Goal: Task Accomplishment & Management: Manage account settings

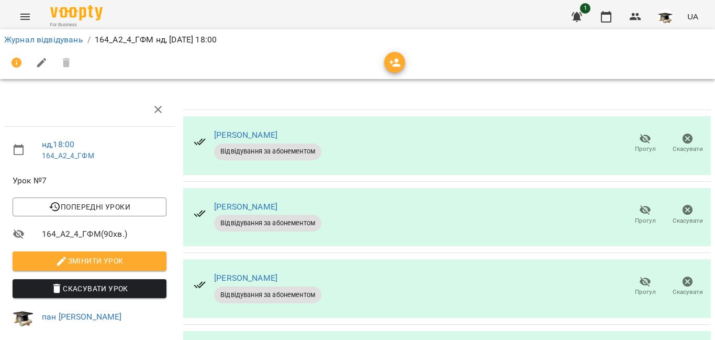
scroll to position [105, 0]
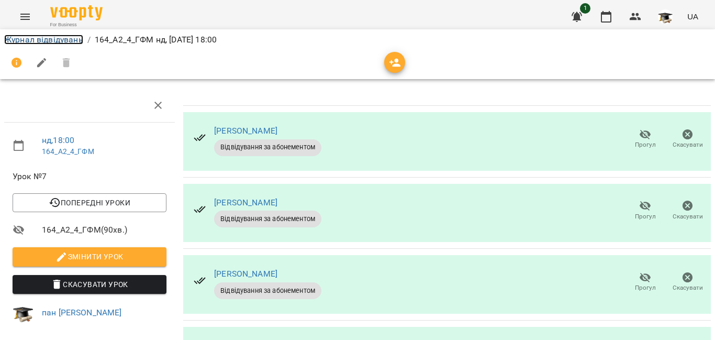
click at [54, 39] on link "Журнал відвідувань" at bounding box center [43, 40] width 79 height 10
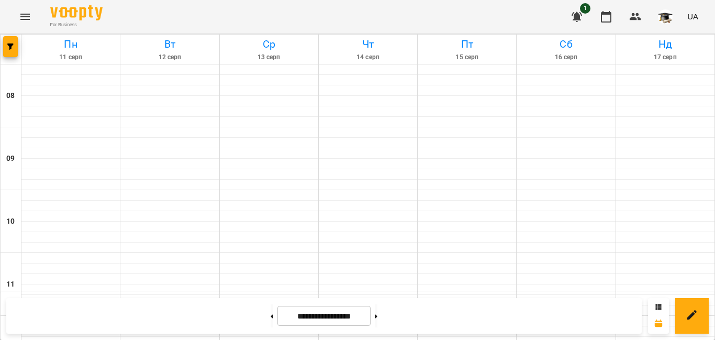
scroll to position [628, 0]
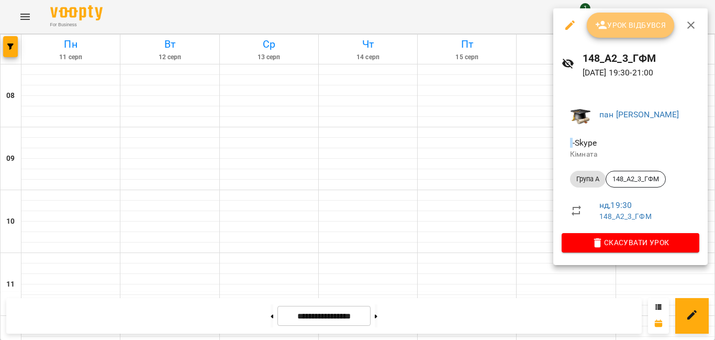
click at [619, 23] on span "Урок відбувся" at bounding box center [630, 25] width 71 height 13
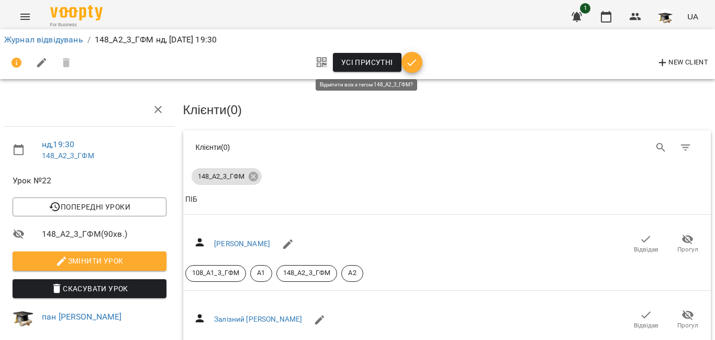
click at [362, 63] on span "Усі присутні" at bounding box center [367, 62] width 52 height 13
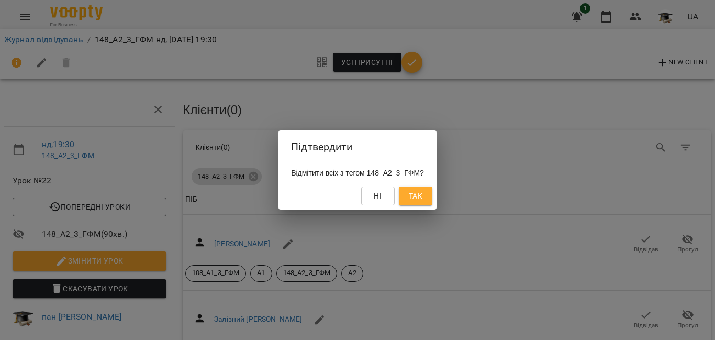
click at [421, 195] on span "Так" at bounding box center [416, 195] width 14 height 13
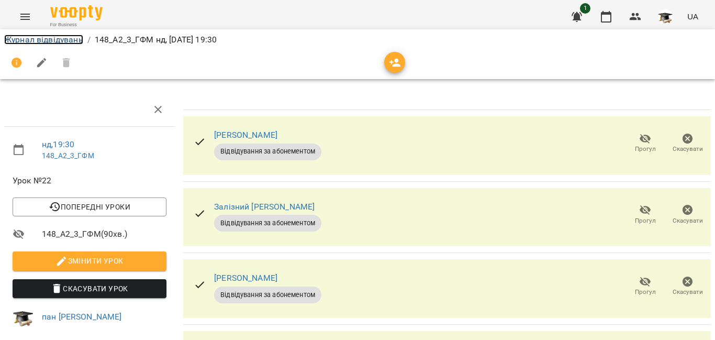
click at [66, 43] on link "Журнал відвідувань" at bounding box center [43, 40] width 79 height 10
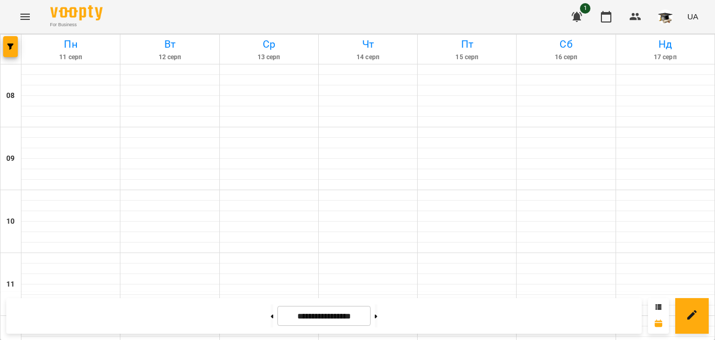
scroll to position [599, 0]
